Goal: Task Accomplishment & Management: Manage account settings

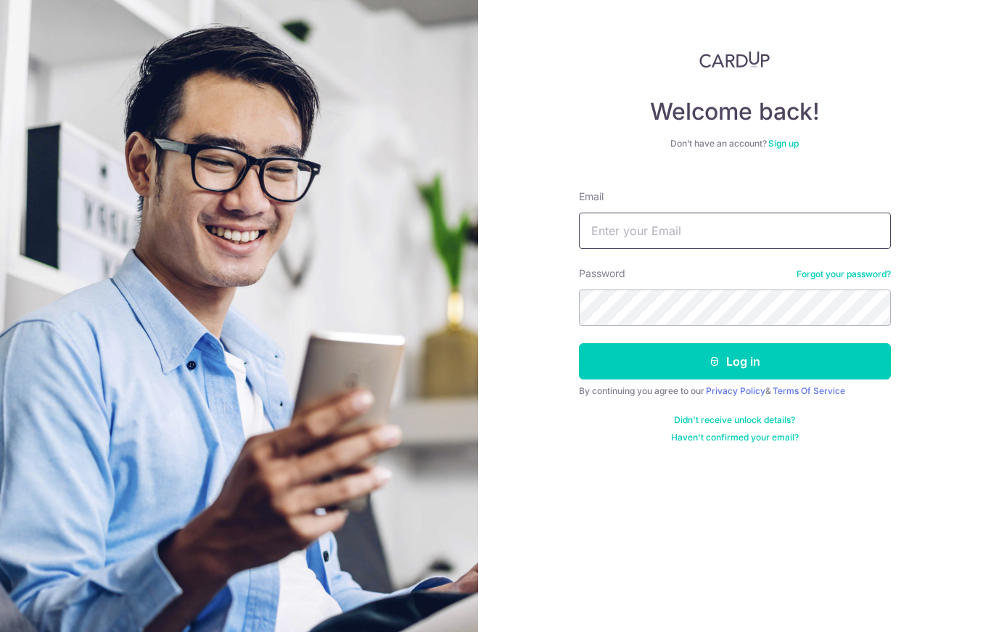
click at [695, 236] on input "Email" at bounding box center [735, 231] width 312 height 36
type input "[EMAIL_ADDRESS][DOMAIN_NAME]"
click at [734, 361] on button "Log in" at bounding box center [735, 361] width 312 height 36
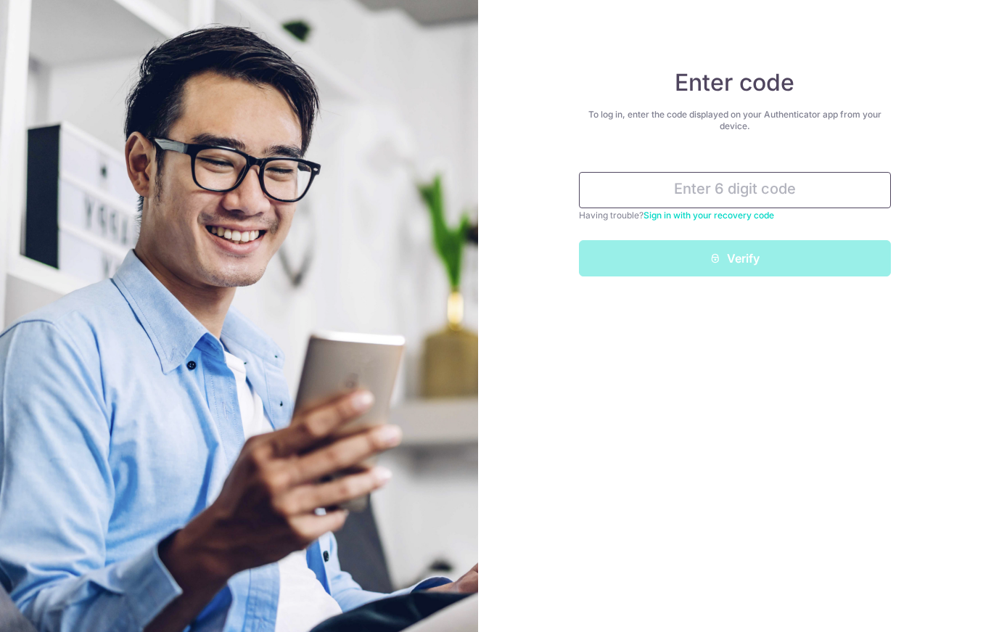
click at [721, 182] on input "text" at bounding box center [735, 190] width 312 height 36
click at [737, 195] on input "text" at bounding box center [735, 190] width 312 height 36
click at [764, 194] on input "text" at bounding box center [735, 190] width 312 height 36
click at [802, 190] on input "text" at bounding box center [735, 190] width 312 height 36
click at [806, 184] on input "text" at bounding box center [735, 190] width 312 height 36
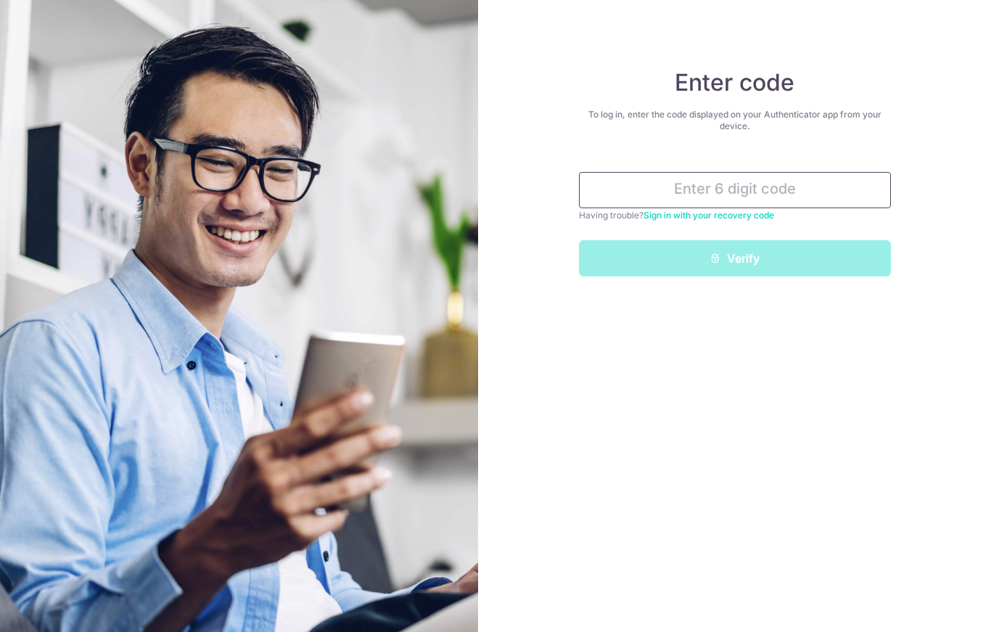
click at [803, 184] on input "text" at bounding box center [735, 190] width 312 height 36
click at [717, 390] on div "Enter code To log in, enter the code displayed on your Authenticator app from y…" at bounding box center [734, 316] width 513 height 632
click at [722, 181] on input "text" at bounding box center [735, 190] width 312 height 36
type input "3"
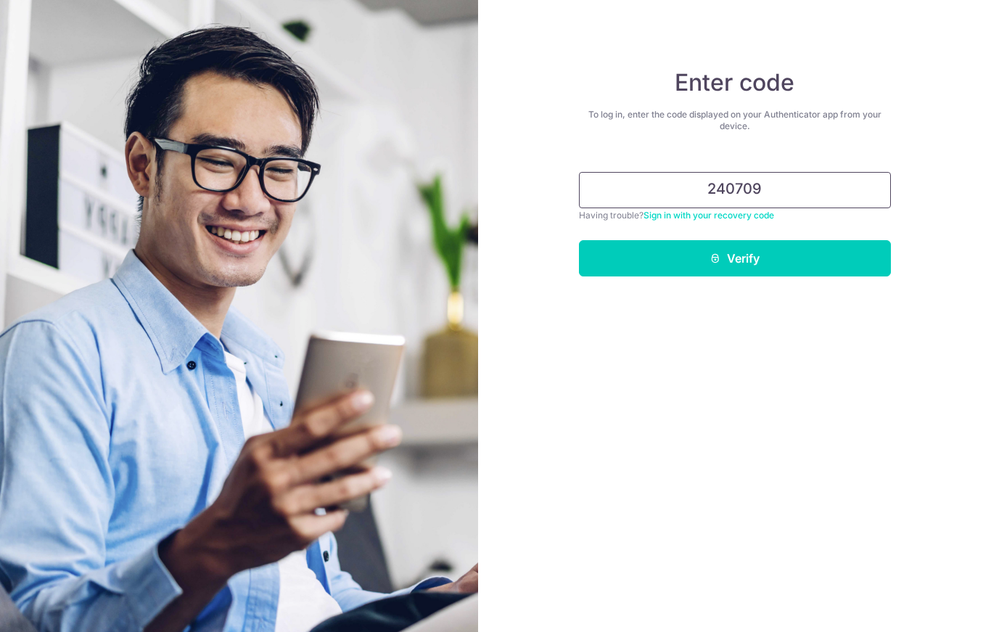
type input "240709"
click at [734, 258] on button "Verify" at bounding box center [735, 258] width 312 height 36
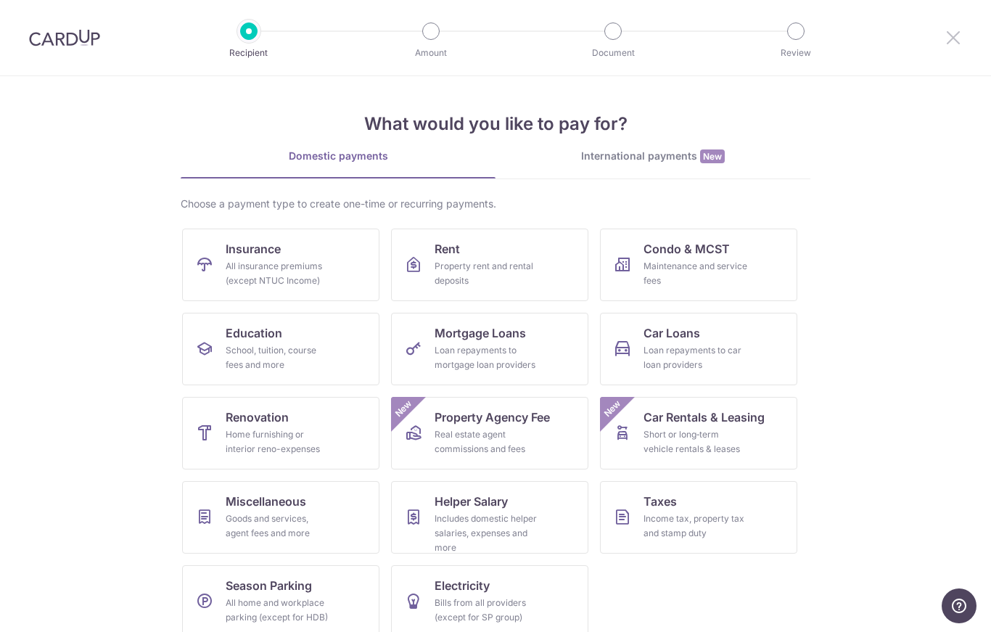
click at [945, 44] on icon at bounding box center [953, 37] width 17 height 18
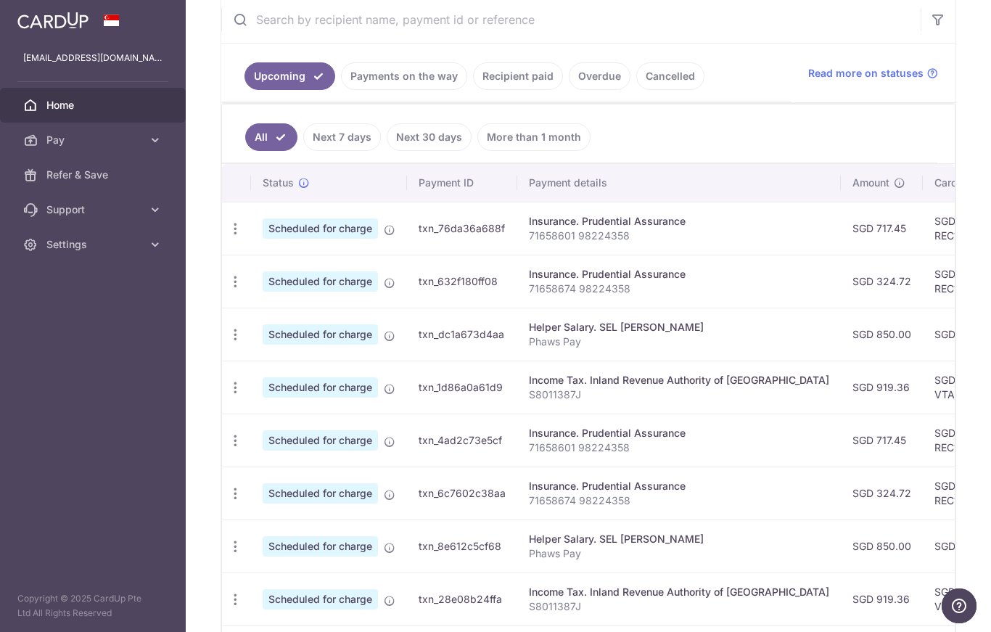
scroll to position [270, 0]
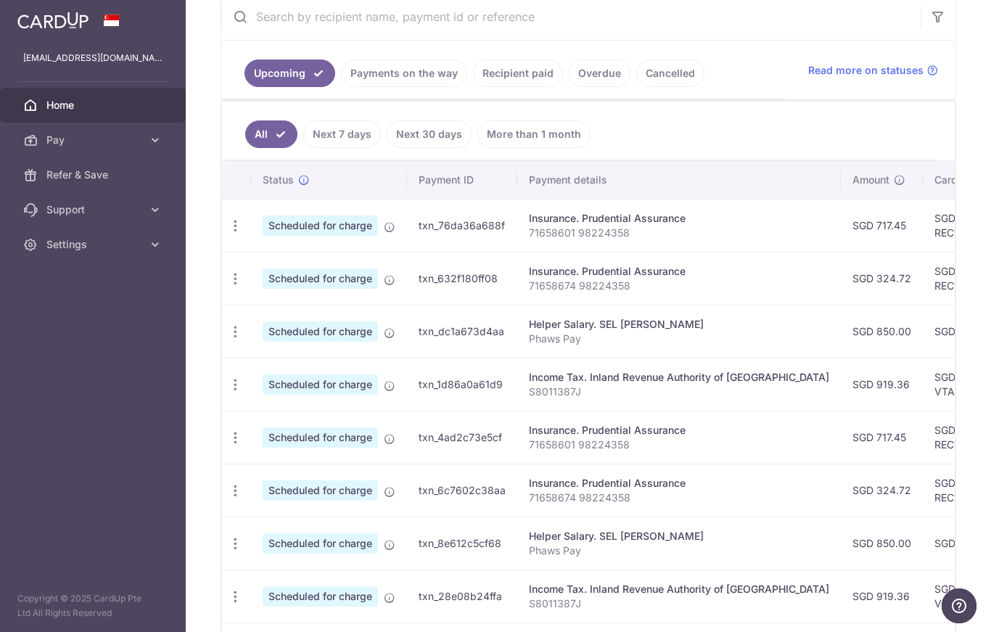
click at [0, 0] on icon "button" at bounding box center [0, 0] width 0 height 0
click at [88, 242] on span "Settings" at bounding box center [94, 244] width 96 height 15
click at [83, 282] on span "Account" at bounding box center [94, 279] width 96 height 15
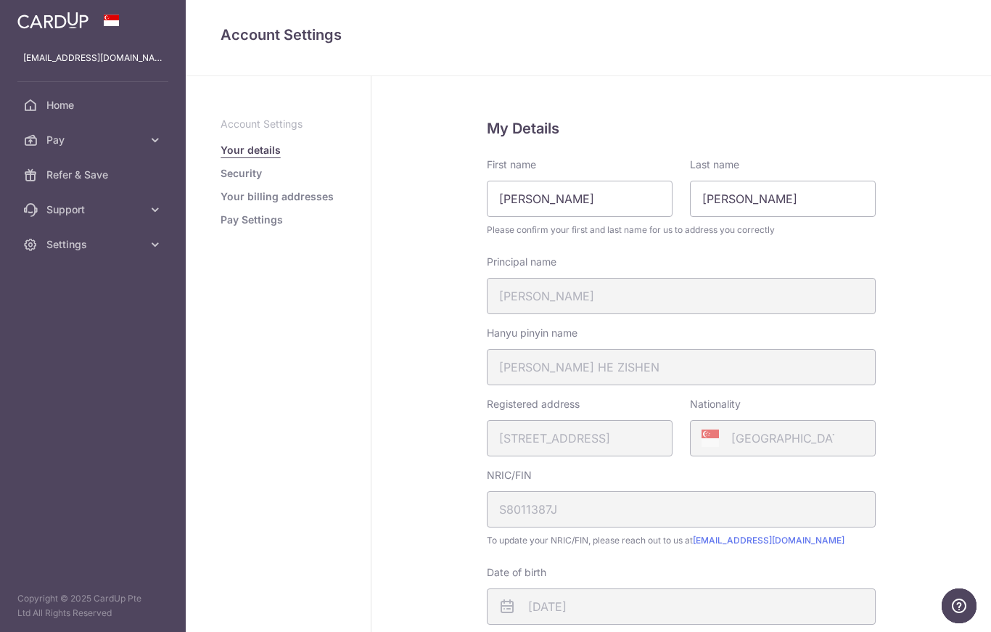
click at [221, 227] on link "Pay Settings" at bounding box center [252, 220] width 62 height 15
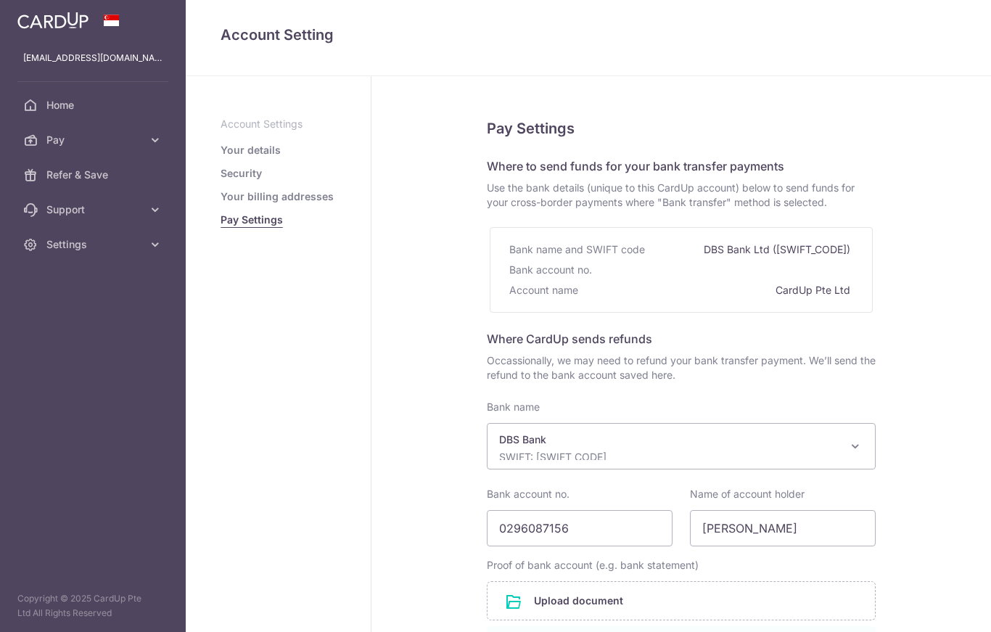
select select "6"
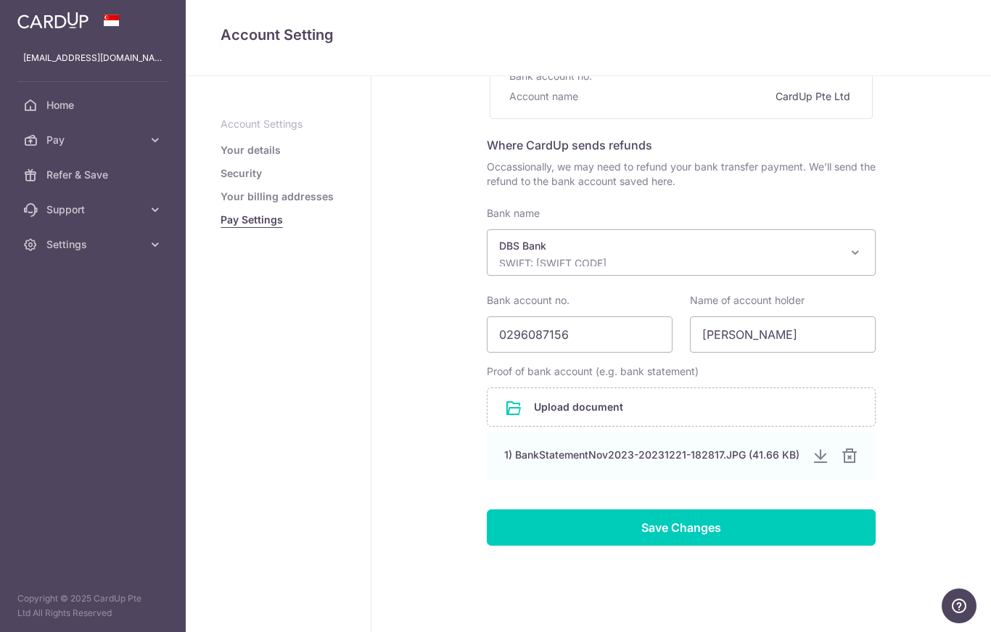
scroll to position [193, 0]
click at [221, 157] on link "Your details" at bounding box center [251, 150] width 60 height 15
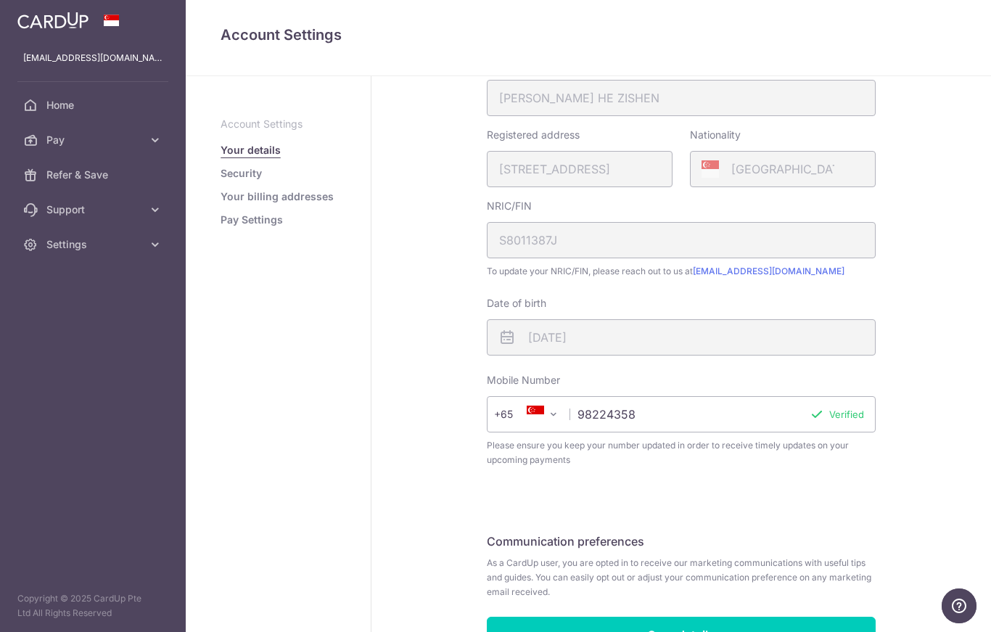
scroll to position [258, 0]
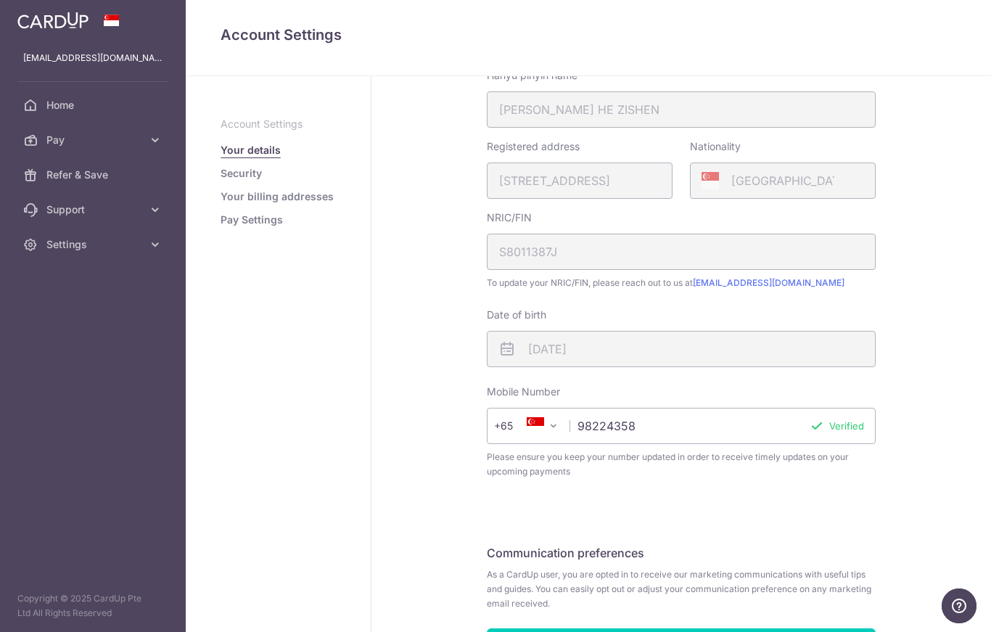
click at [221, 181] on link "Security" at bounding box center [241, 173] width 41 height 15
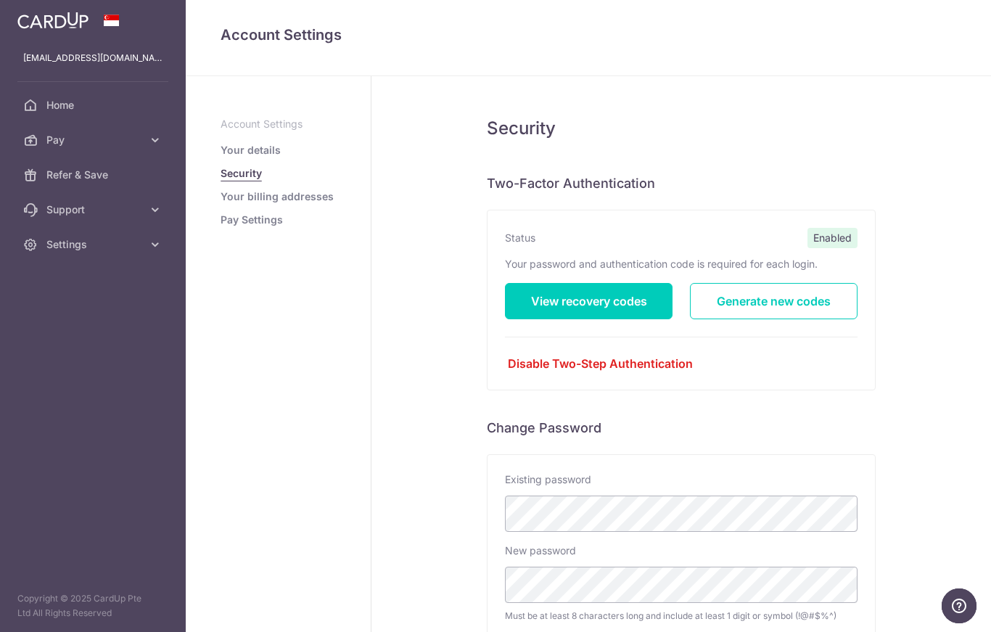
click at [0, 0] on icon "button" at bounding box center [0, 0] width 0 height 0
click at [63, 138] on span "Pay" at bounding box center [94, 140] width 96 height 15
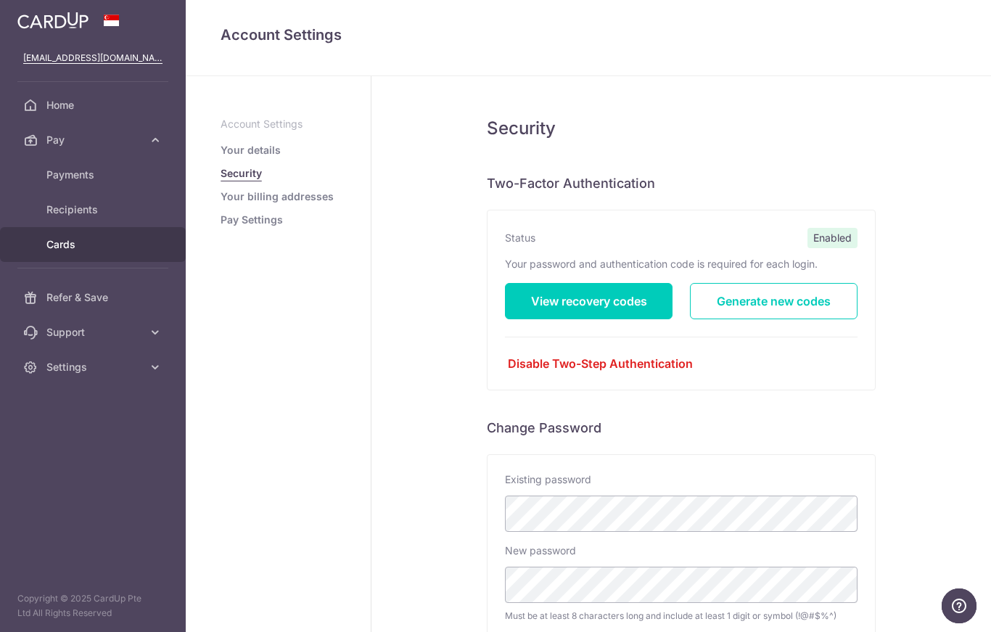
click at [73, 244] on span "Cards" at bounding box center [94, 244] width 96 height 15
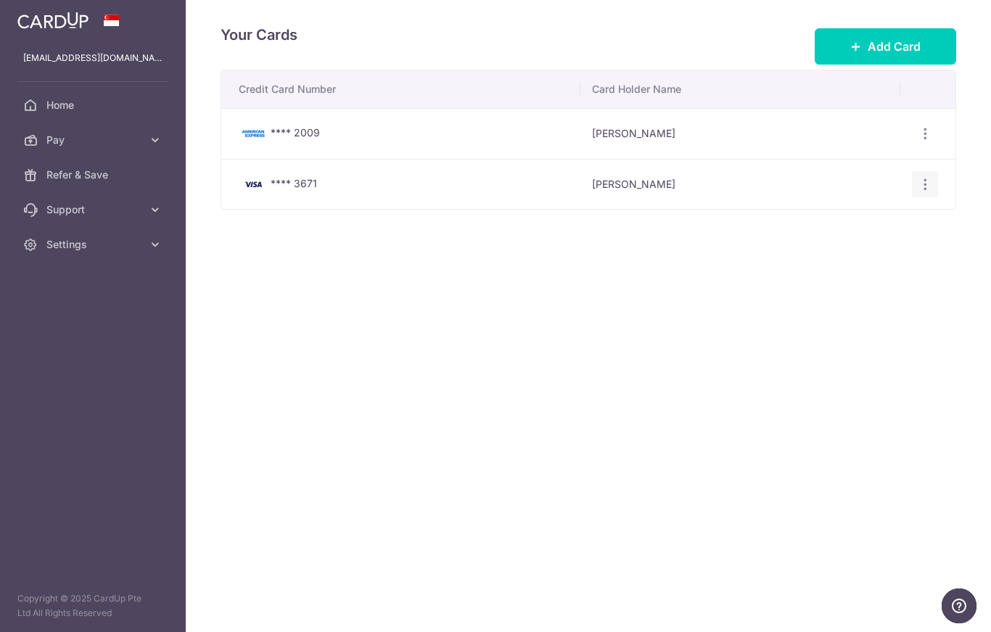
click at [925, 192] on icon "button" at bounding box center [925, 184] width 15 height 15
click at [885, 233] on span "View/Edit" at bounding box center [876, 224] width 99 height 17
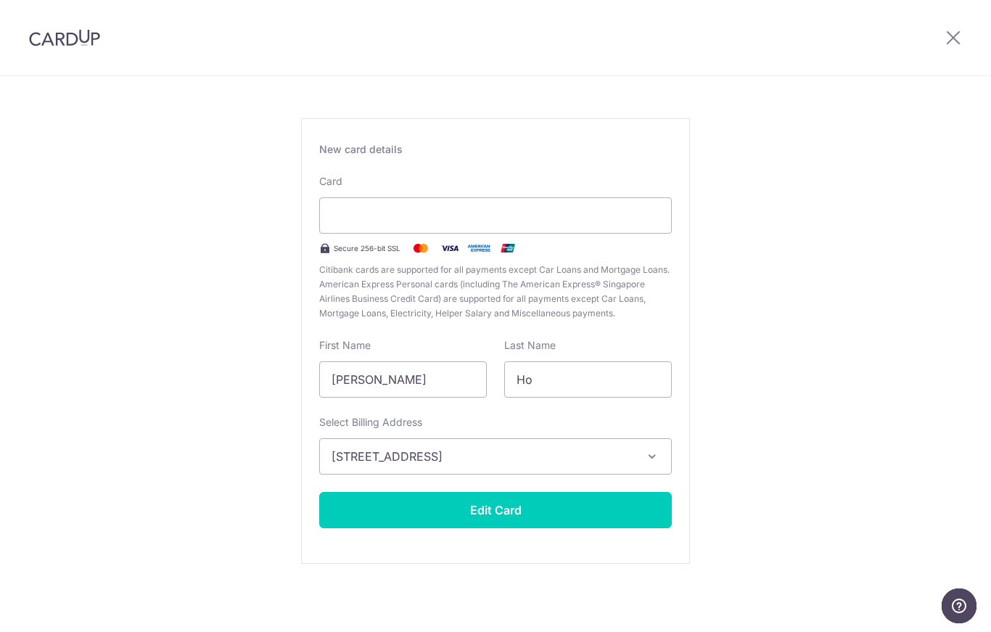
scroll to position [60, 0]
click at [947, 34] on icon at bounding box center [953, 37] width 17 height 18
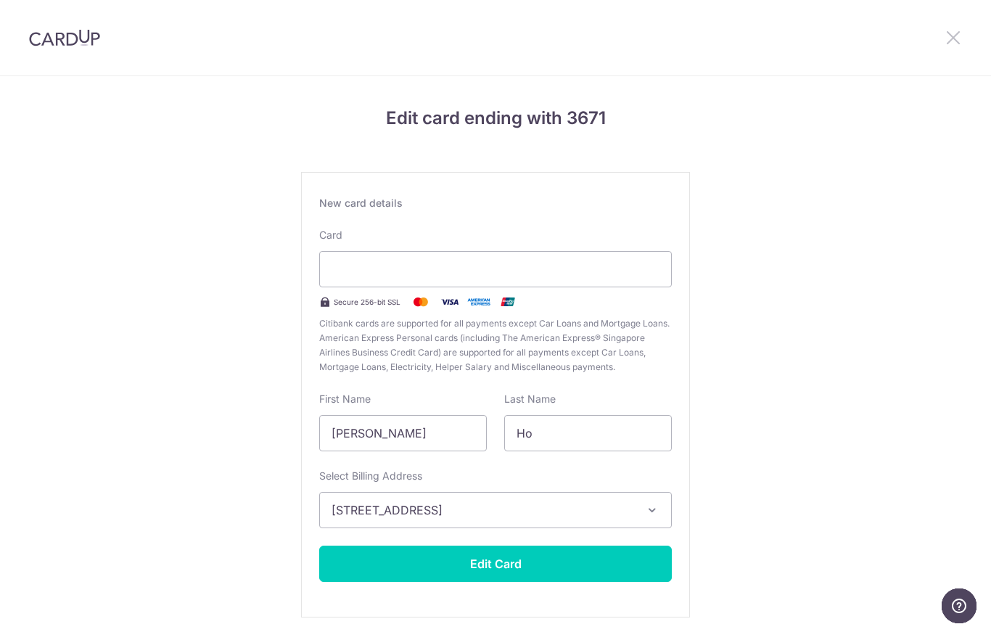
click at [959, 37] on icon at bounding box center [953, 37] width 17 height 18
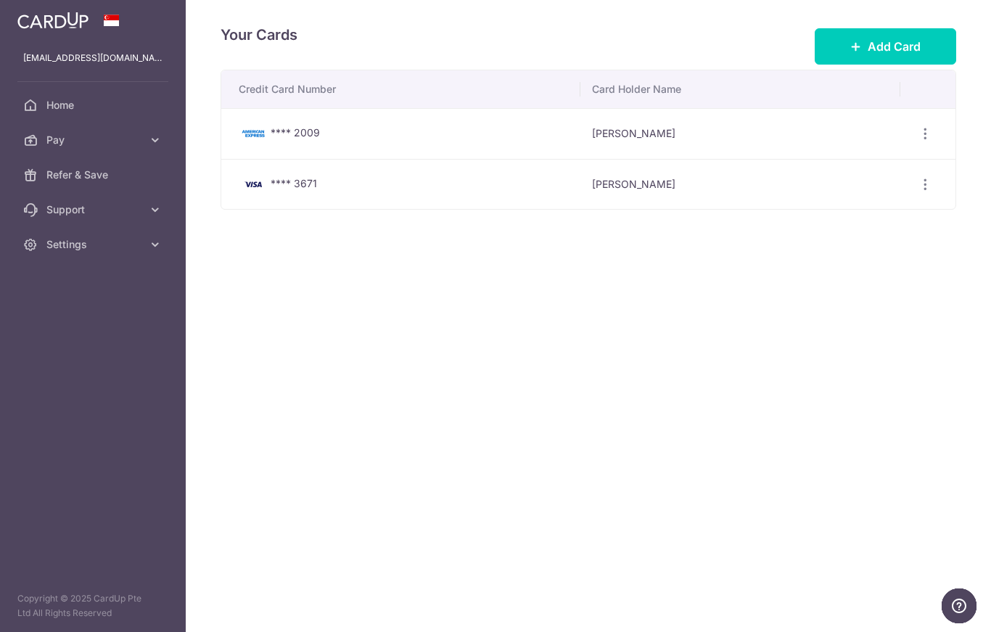
click at [0, 0] on icon "button" at bounding box center [0, 0] width 0 height 0
click at [69, 249] on span "Settings" at bounding box center [94, 244] width 96 height 15
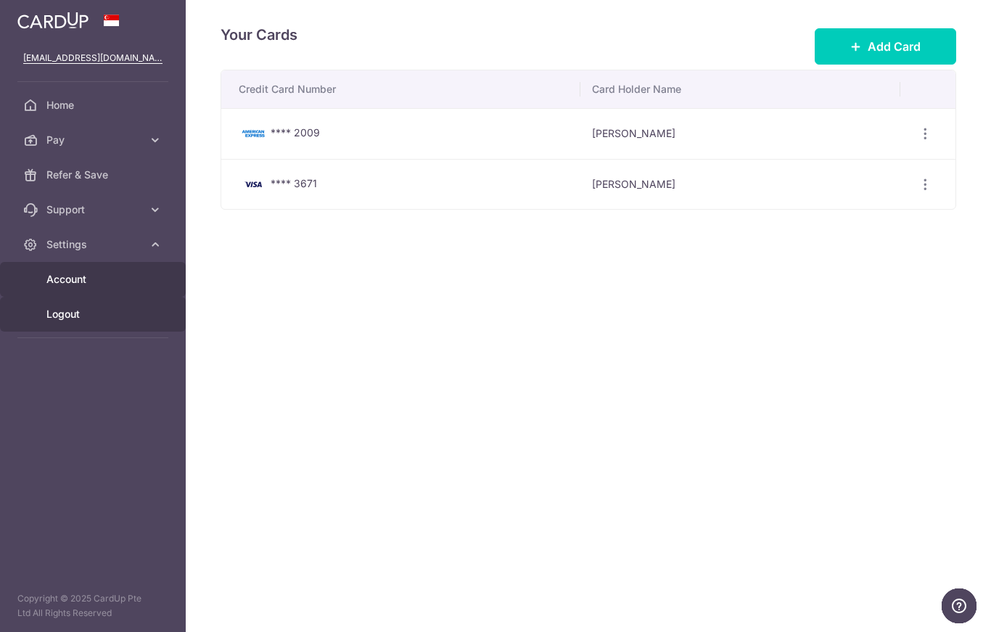
click at [67, 316] on span "Logout" at bounding box center [94, 314] width 96 height 15
